Goal: Information Seeking & Learning: Learn about a topic

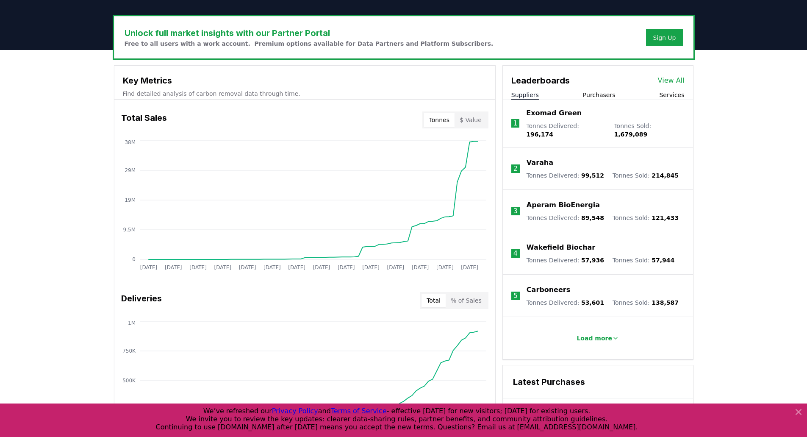
scroll to position [297, 0]
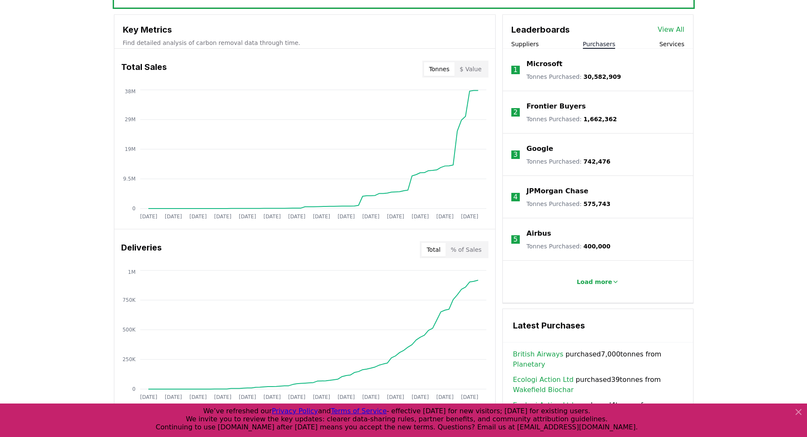
click at [612, 45] on button "Purchasers" at bounding box center [599, 44] width 33 height 8
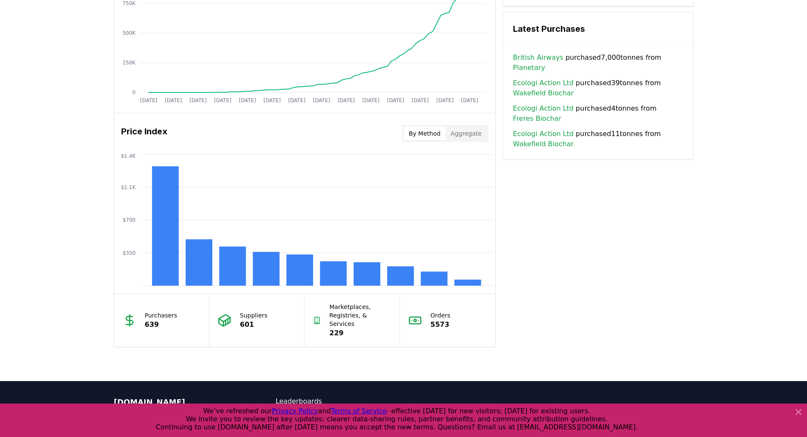
scroll to position [466, 0]
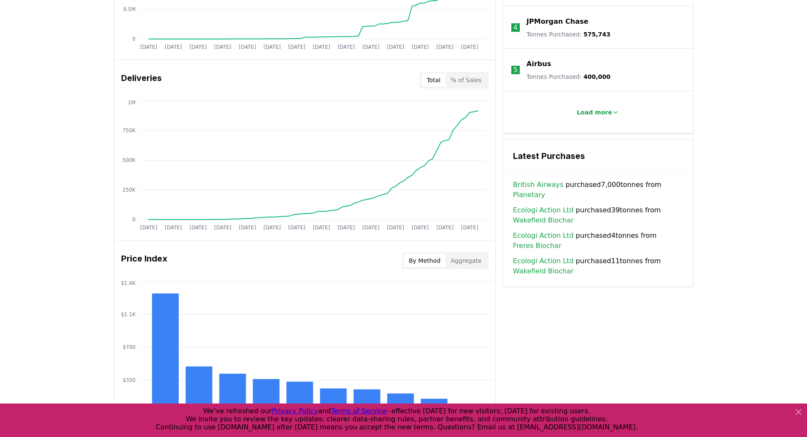
click at [462, 258] on button "Aggregate" at bounding box center [466, 261] width 41 height 14
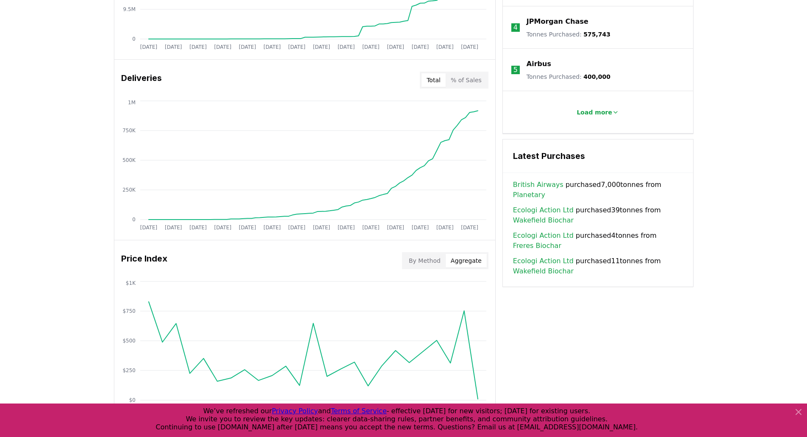
click at [422, 257] on button "By Method" at bounding box center [425, 261] width 42 height 14
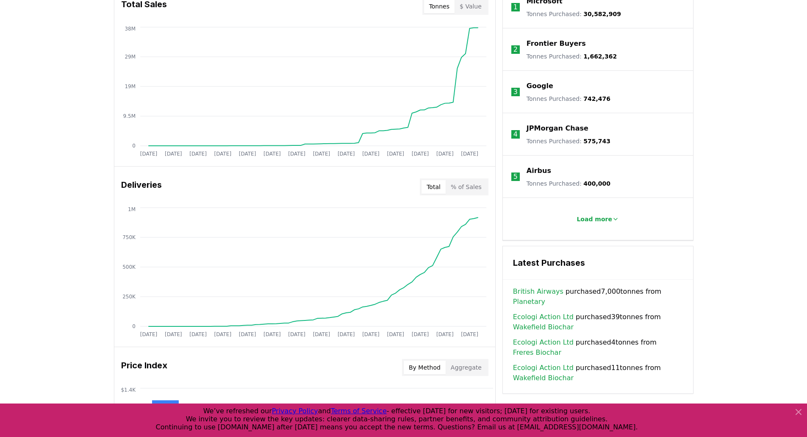
scroll to position [339, 0]
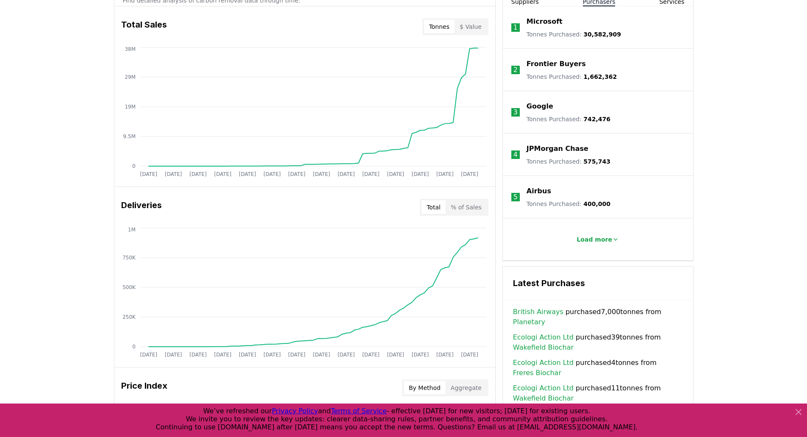
click at [468, 211] on button "% of Sales" at bounding box center [466, 207] width 41 height 14
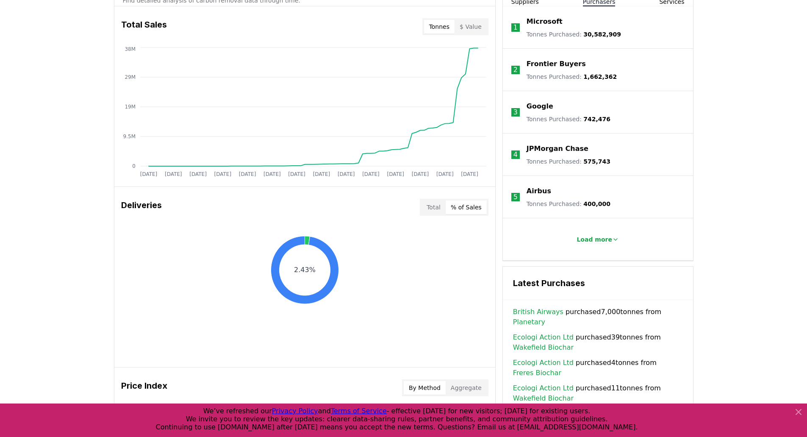
click at [439, 211] on button "Total" at bounding box center [433, 207] width 24 height 14
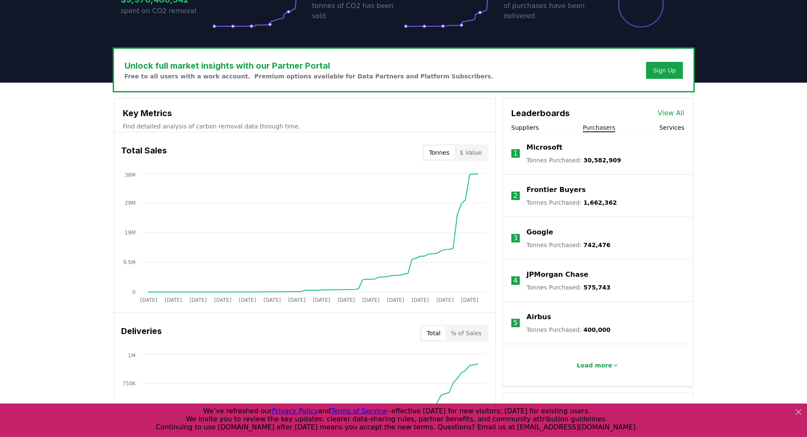
scroll to position [212, 0]
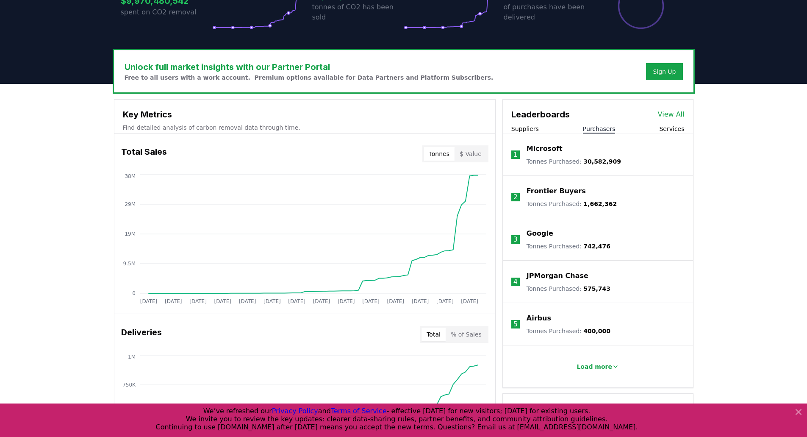
click at [477, 158] on button "$ Value" at bounding box center [471, 154] width 32 height 14
click at [444, 158] on button "Tonnes" at bounding box center [439, 154] width 30 height 14
click at [679, 129] on button "Services" at bounding box center [671, 129] width 25 height 8
click at [597, 128] on button "Purchasers" at bounding box center [599, 129] width 33 height 8
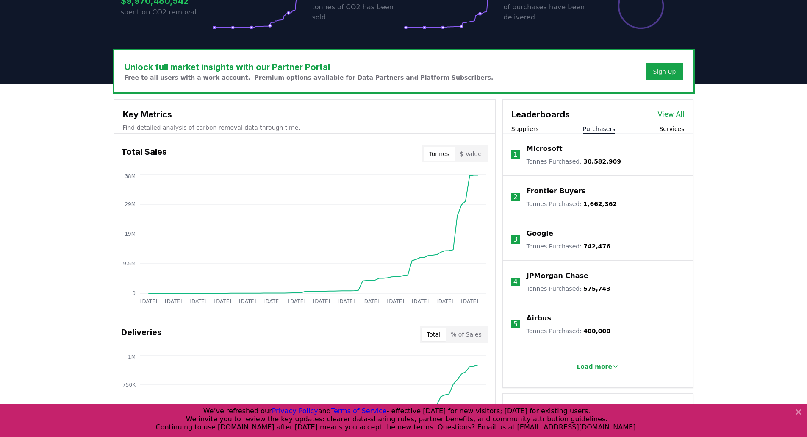
click at [535, 127] on button "Suppliers" at bounding box center [525, 129] width 28 height 8
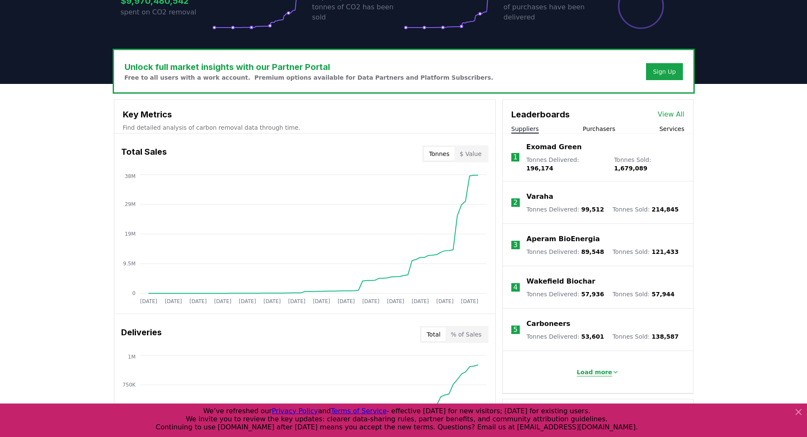
click at [595, 368] on p "Load more" at bounding box center [595, 372] width 36 height 8
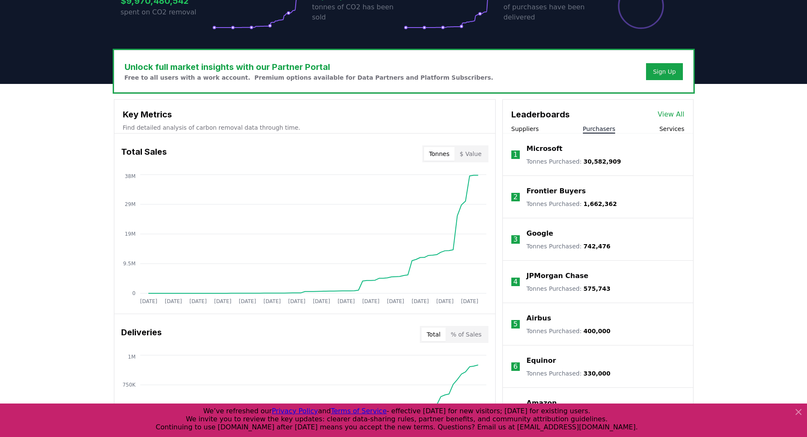
click at [592, 126] on button "Purchasers" at bounding box center [599, 129] width 33 height 8
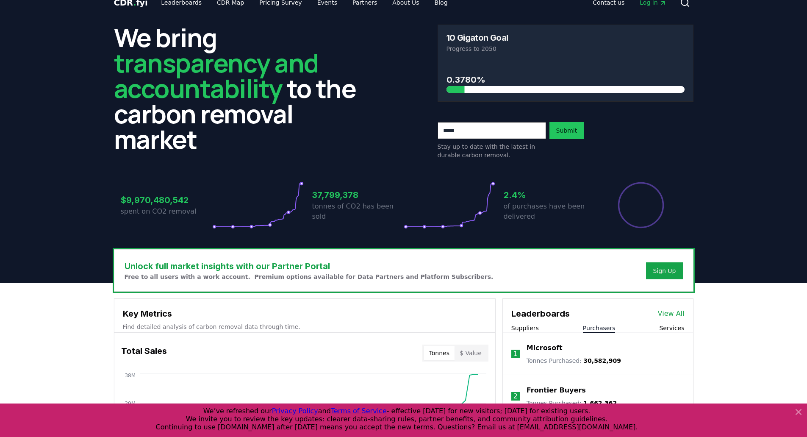
scroll to position [0, 0]
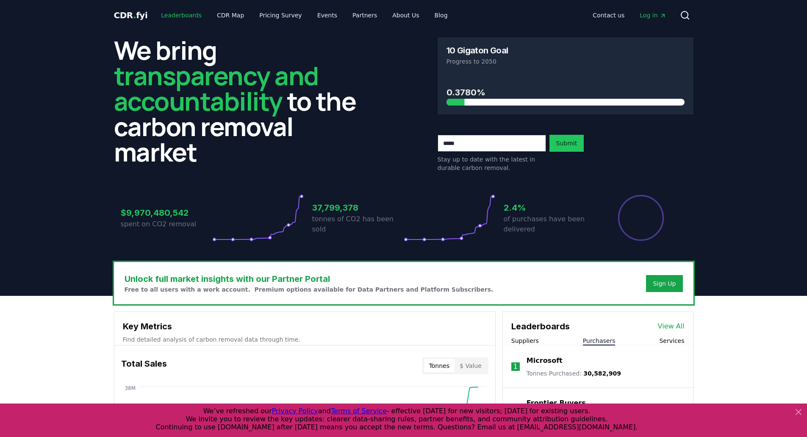
click at [180, 13] on link "Leaderboards" at bounding box center [181, 15] width 54 height 15
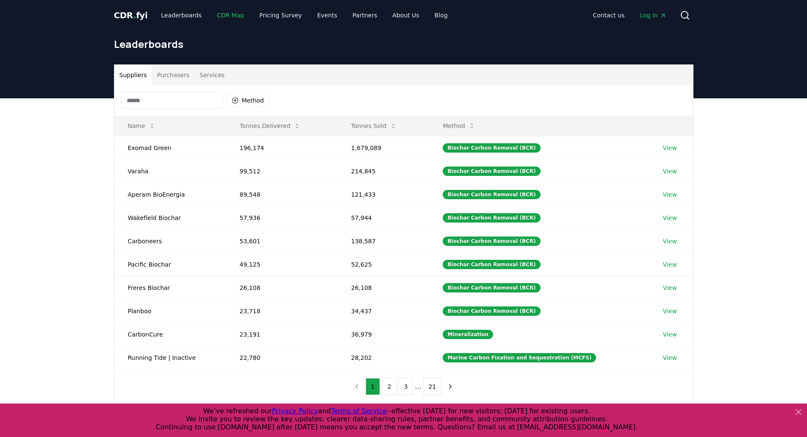
click at [226, 15] on link "CDR Map" at bounding box center [230, 15] width 41 height 15
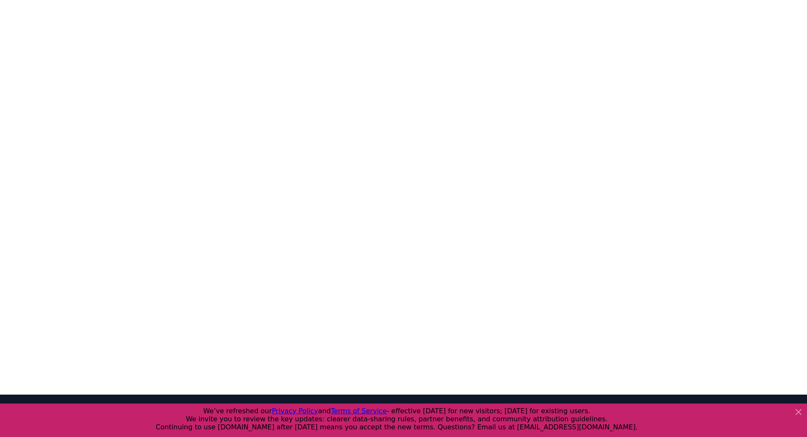
scroll to position [49, 0]
